Goal: Task Accomplishment & Management: Manage account settings

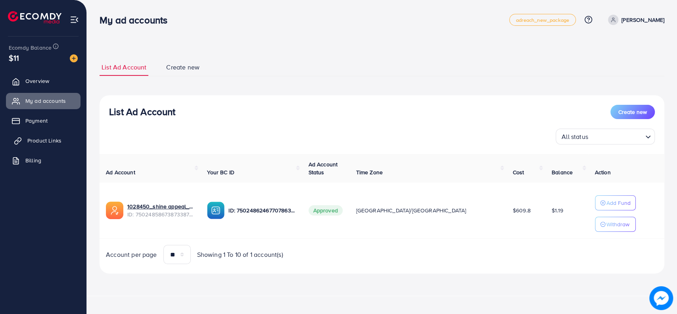
click at [41, 135] on link "Product Links" at bounding box center [43, 140] width 75 height 16
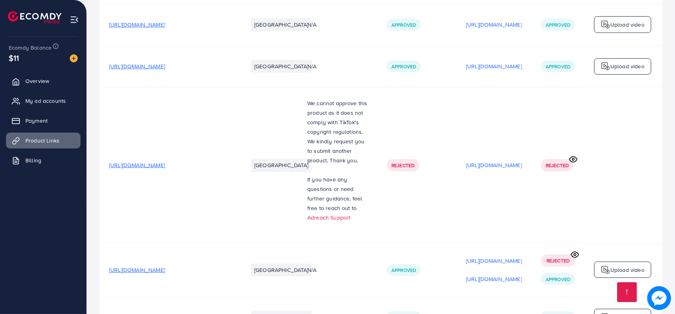
scroll to position [3475, 0]
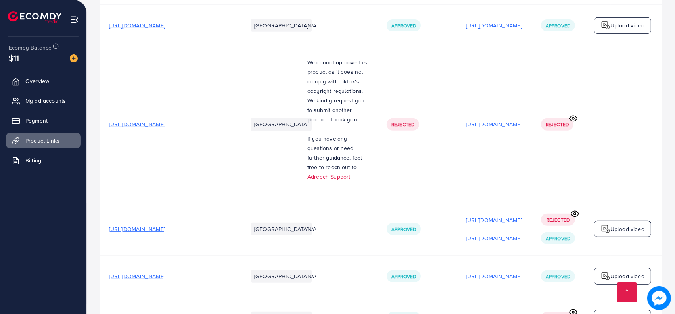
click at [165, 272] on span "[URL][DOMAIN_NAME]" at bounding box center [137, 276] width 56 height 8
click at [47, 96] on link "My ad accounts" at bounding box center [43, 101] width 75 height 16
